Goal: Task Accomplishment & Management: Use online tool/utility

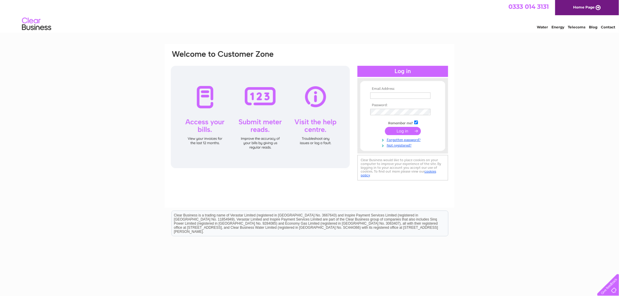
type input "accounts@hamiltonandinches.com"
click at [398, 130] on input "submit" at bounding box center [403, 131] width 36 height 8
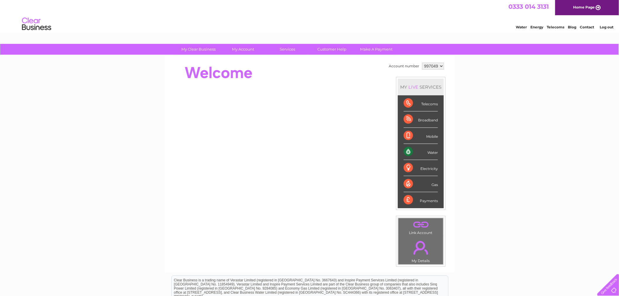
click at [408, 150] on div "Water" at bounding box center [420, 152] width 34 height 16
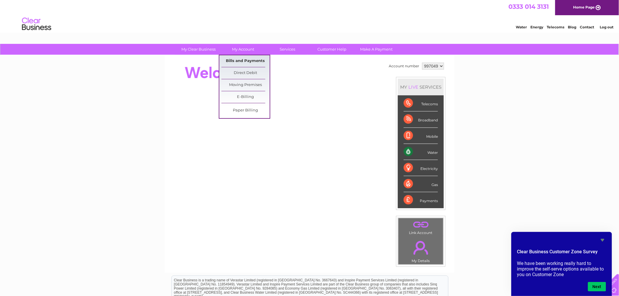
click at [243, 60] on link "Bills and Payments" at bounding box center [245, 61] width 48 height 12
click at [256, 60] on link "Bills and Payments" at bounding box center [245, 61] width 48 height 12
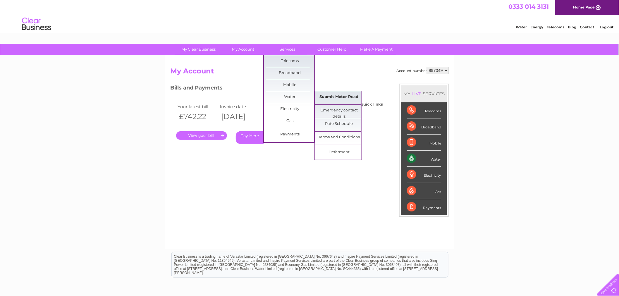
click at [328, 95] on link "Submit Meter Read" at bounding box center [339, 97] width 48 height 12
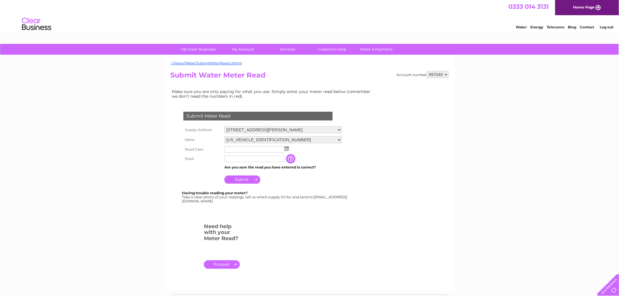
click at [286, 147] on img at bounding box center [286, 148] width 4 height 5
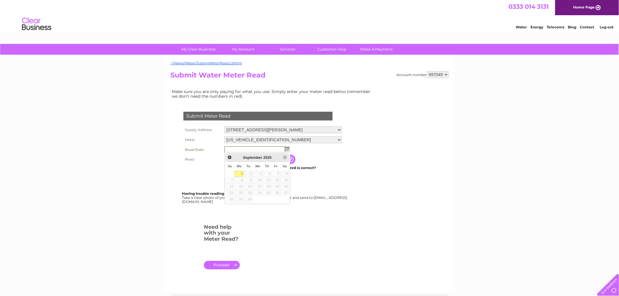
click at [238, 173] on link "1" at bounding box center [238, 174] width 9 height 6
type input "2025/09/01"
click at [241, 157] on input "text" at bounding box center [254, 159] width 61 height 7
type input "02658"
click at [240, 176] on input "Submit" at bounding box center [242, 180] width 36 height 8
